Goal: Task Accomplishment & Management: Manage account settings

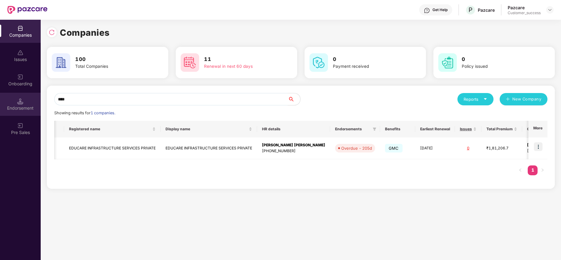
scroll to position [0, 27]
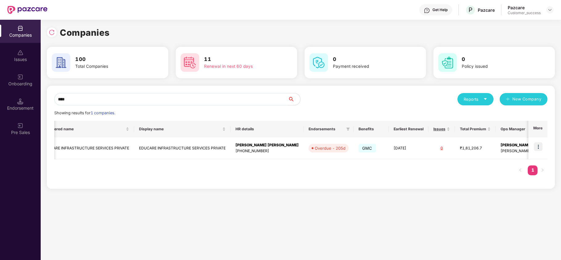
click at [18, 82] on div "Onboarding" at bounding box center [20, 84] width 41 height 6
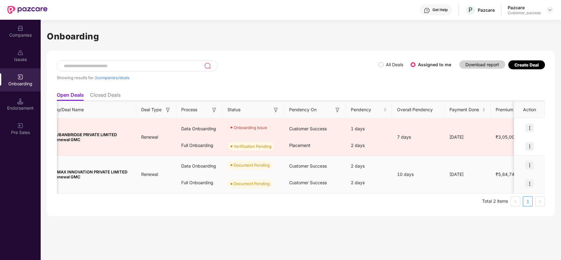
scroll to position [0, 21]
click at [529, 167] on img at bounding box center [529, 165] width 9 height 9
click at [498, 176] on li "Upload Documents" at bounding box center [501, 181] width 66 height 13
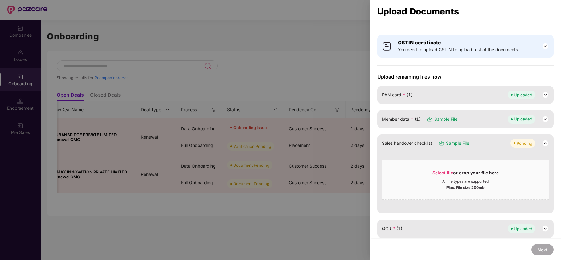
scroll to position [9, 0]
click at [286, 94] on div at bounding box center [280, 130] width 561 height 260
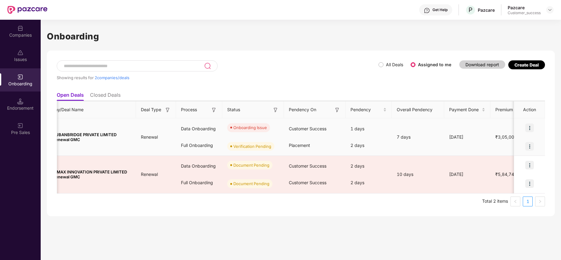
scroll to position [0, 0]
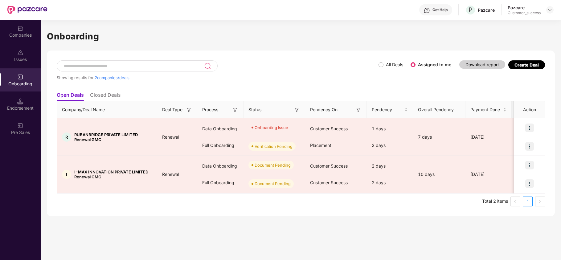
click at [381, 67] on label "All Deals" at bounding box center [392, 64] width 27 height 7
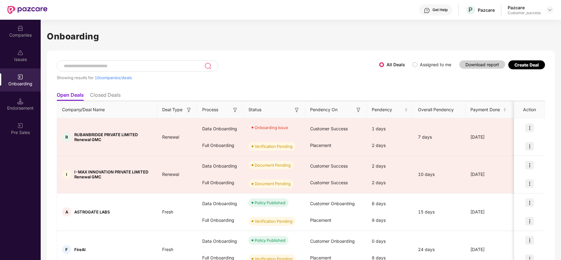
click at [137, 65] on input at bounding box center [133, 65] width 141 height 5
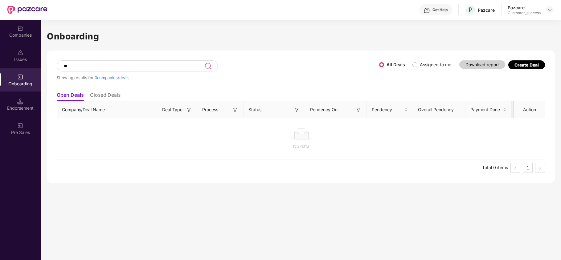
type input "*"
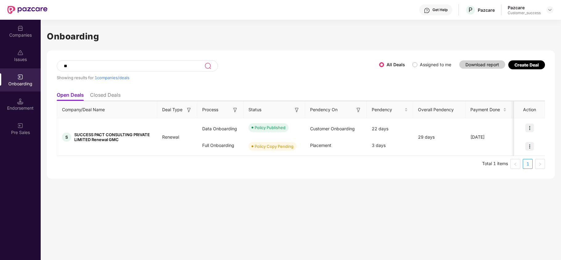
type input "*"
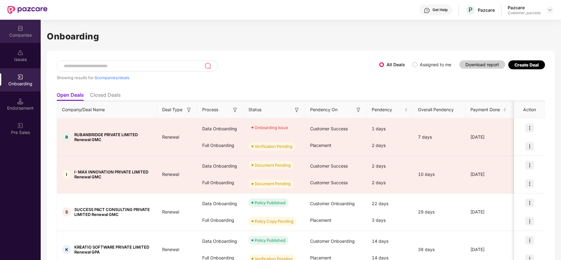
click at [21, 28] on img at bounding box center [20, 28] width 6 height 6
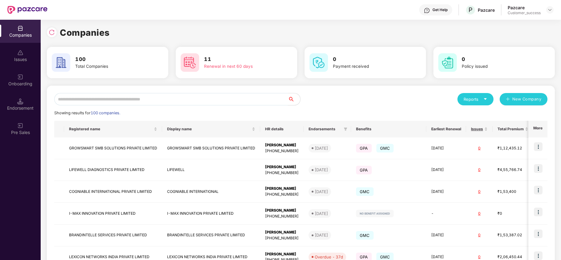
click at [98, 95] on input "text" at bounding box center [171, 99] width 234 height 12
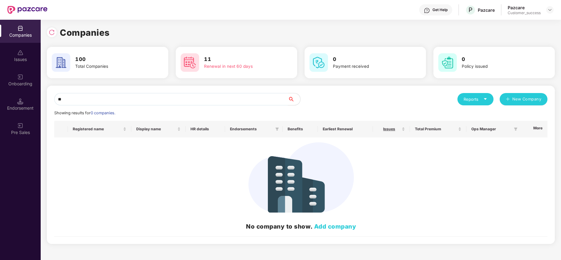
type input "*"
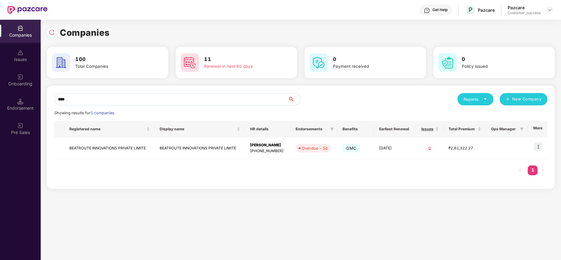
type input "****"
click at [540, 148] on img at bounding box center [538, 146] width 9 height 9
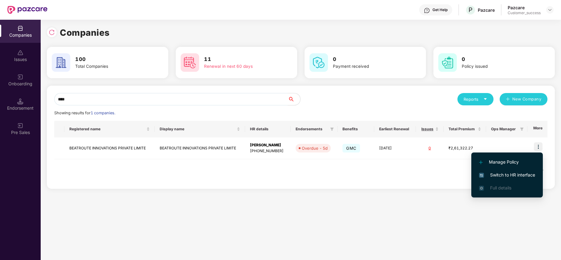
click at [521, 174] on span "Switch to HR interface" at bounding box center [507, 175] width 56 height 7
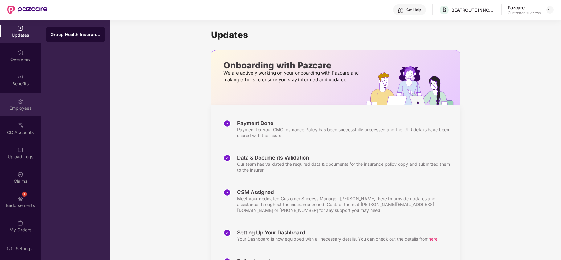
click at [26, 100] on div "Employees" at bounding box center [20, 104] width 41 height 23
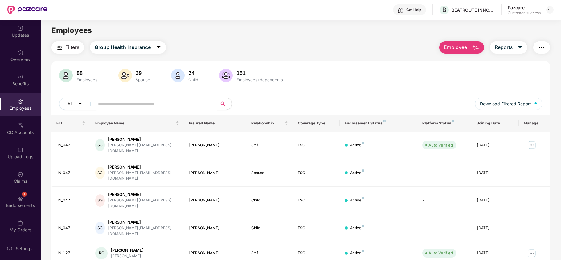
click at [154, 104] on input "text" at bounding box center [153, 103] width 111 height 9
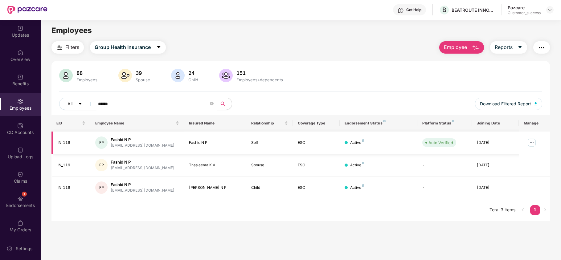
type input "******"
click at [534, 143] on img at bounding box center [532, 143] width 10 height 10
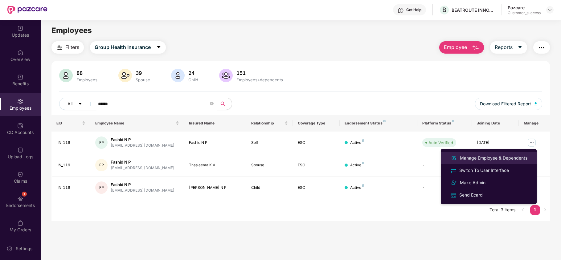
click at [514, 156] on div "Manage Employee & Dependents" at bounding box center [494, 158] width 70 height 7
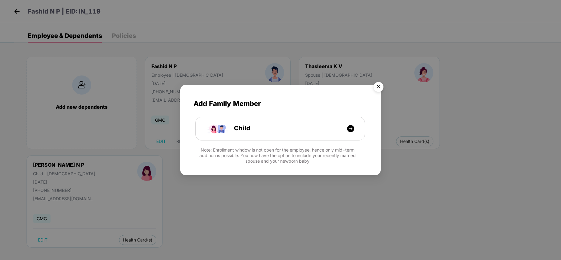
click at [379, 84] on img "Close" at bounding box center [378, 87] width 17 height 17
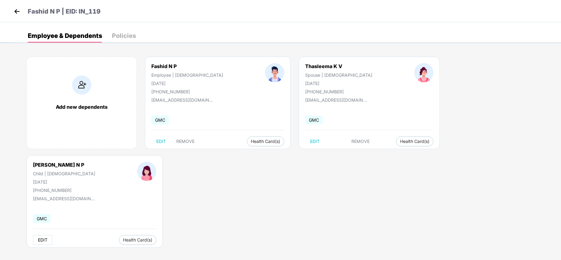
click at [47, 238] on span "EDIT" at bounding box center [43, 240] width 10 height 5
select select "*****"
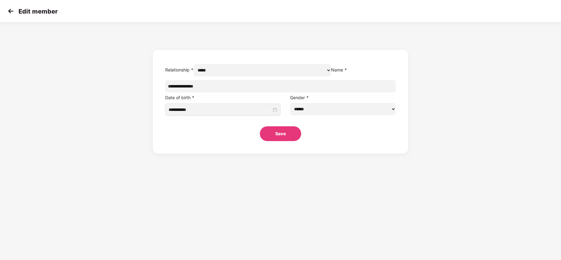
click at [310, 115] on select "****** **** ******" at bounding box center [343, 109] width 106 height 12
select select "****"
click at [290, 115] on select "****** **** ******" at bounding box center [343, 109] width 106 height 12
click at [279, 141] on button "Save" at bounding box center [280, 133] width 41 height 15
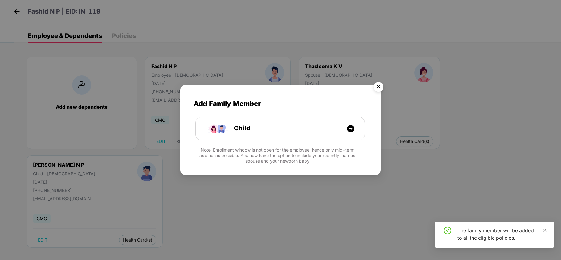
click at [375, 86] on img "Close" at bounding box center [378, 87] width 17 height 17
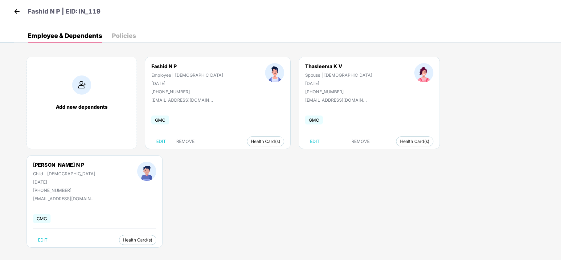
click at [15, 13] on img at bounding box center [16, 11] width 9 height 9
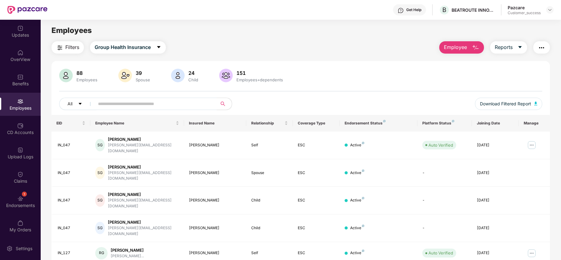
click at [135, 112] on div "All Download Filtered Report" at bounding box center [300, 106] width 483 height 17
click at [551, 9] on img at bounding box center [549, 9] width 5 height 5
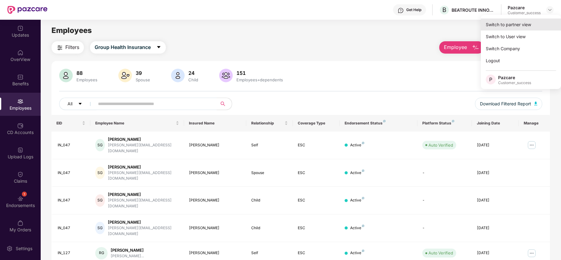
click at [539, 20] on div "Switch to partner view" at bounding box center [521, 24] width 80 height 12
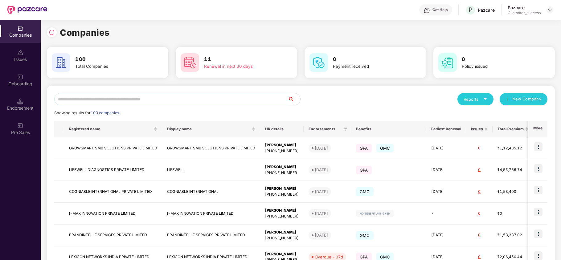
click at [235, 101] on input "text" at bounding box center [171, 99] width 234 height 12
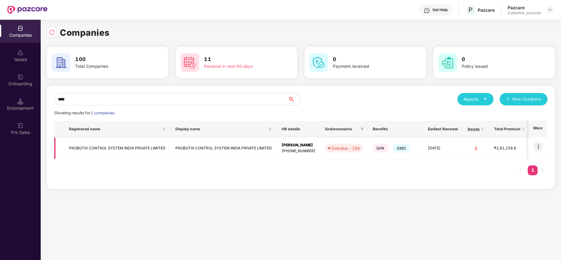
type input "****"
click at [538, 145] on img at bounding box center [538, 146] width 9 height 9
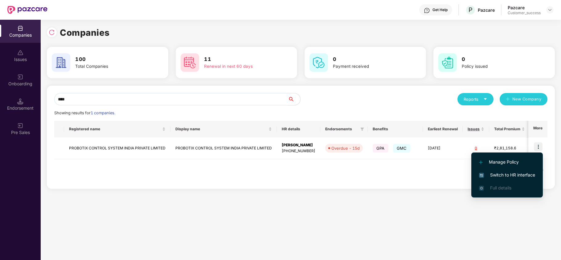
click at [511, 177] on span "Switch to HR interface" at bounding box center [507, 175] width 56 height 7
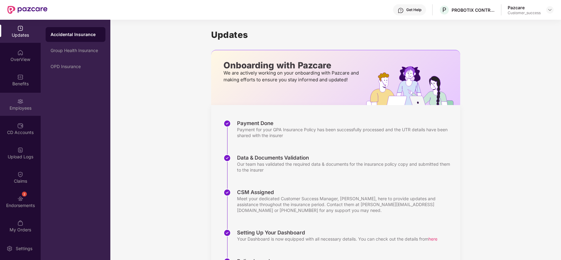
click at [6, 112] on div "Employees" at bounding box center [20, 104] width 41 height 23
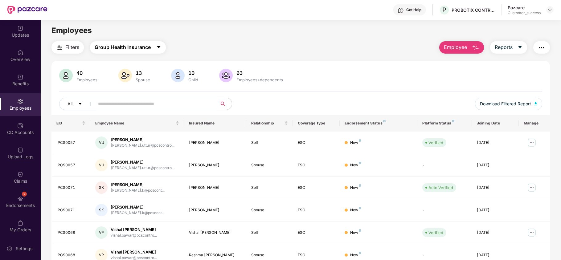
click at [142, 45] on span "Group Health Insurance" at bounding box center [123, 47] width 56 height 8
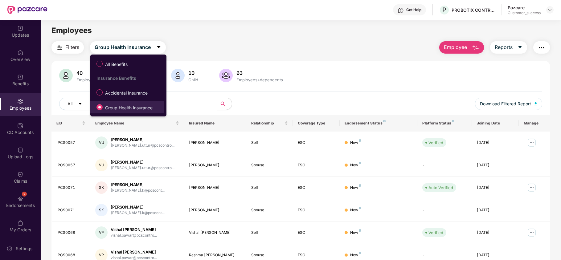
click at [134, 110] on span "Group Health Insurance" at bounding box center [129, 107] width 52 height 7
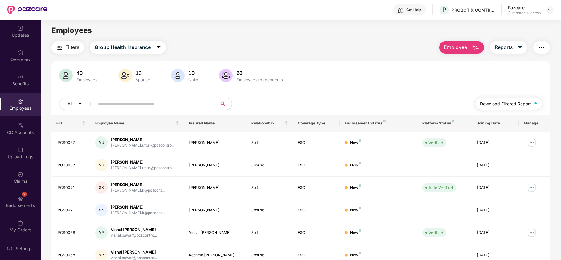
click at [513, 100] on button "Download Filtered Report" at bounding box center [508, 104] width 67 height 12
